Goal: Task Accomplishment & Management: Manage account settings

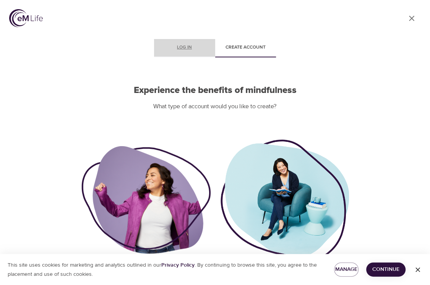
click at [178, 47] on span "Log in" at bounding box center [184, 48] width 52 height 8
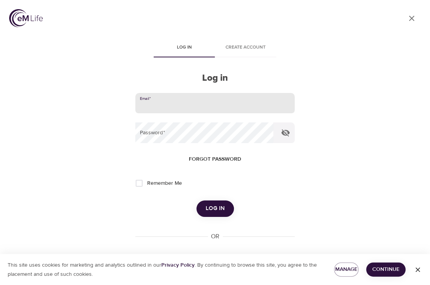
click at [153, 102] on input "email" at bounding box center [214, 103] width 159 height 21
type input "willie.loyal@cnoinc.com"
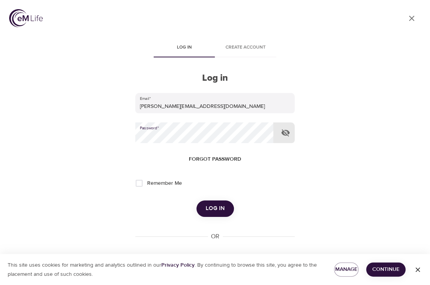
click at [196, 200] on button "Log in" at bounding box center [214, 208] width 37 height 16
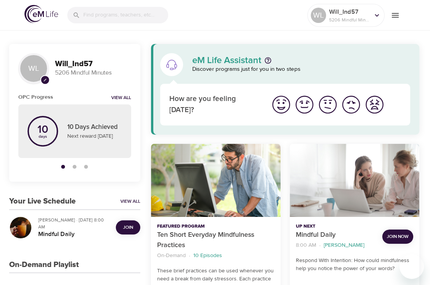
click at [125, 227] on span "Join" at bounding box center [128, 227] width 10 height 8
